Goal: Find specific page/section: Find specific page/section

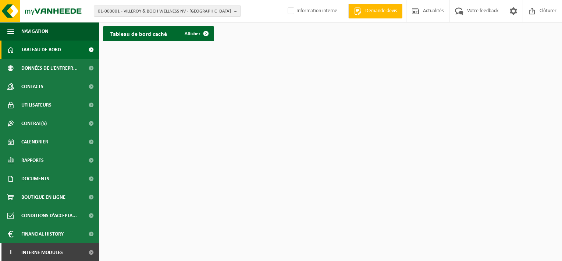
click at [142, 10] on span "01-000001 - VILLEROY & BOCH WELLNESS NV - ROESELARE" at bounding box center [164, 11] width 133 height 11
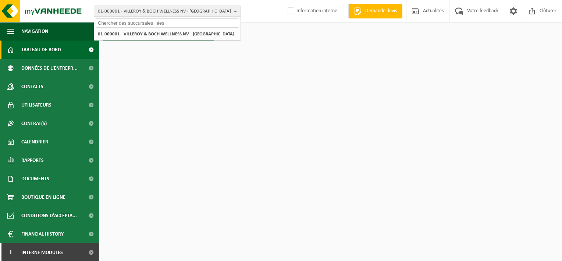
click at [181, 22] on input "text" at bounding box center [168, 22] width 144 height 9
paste input "10-751367"
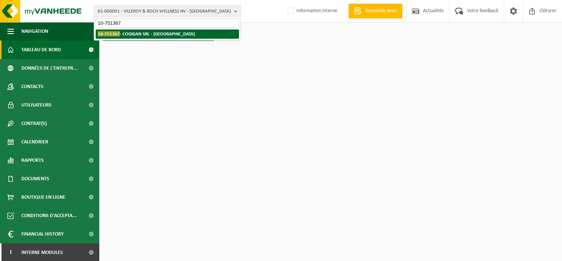
type input "10-751367"
click at [191, 36] on li "10-751367 - COGIGAN SRL - ROCOURT" at bounding box center [168, 33] width 144 height 9
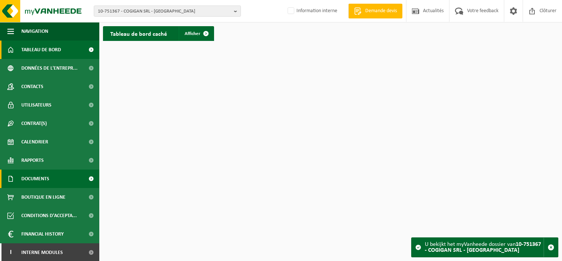
click at [40, 178] on span "Documents" at bounding box center [35, 178] width 28 height 18
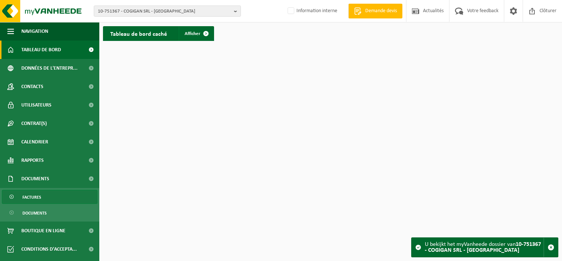
click at [40, 195] on span "Factures" at bounding box center [31, 197] width 19 height 14
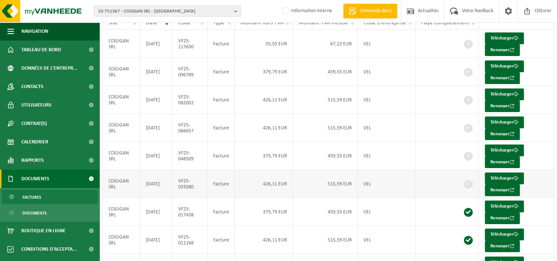
scroll to position [24, 0]
